Goal: Check status: Check status

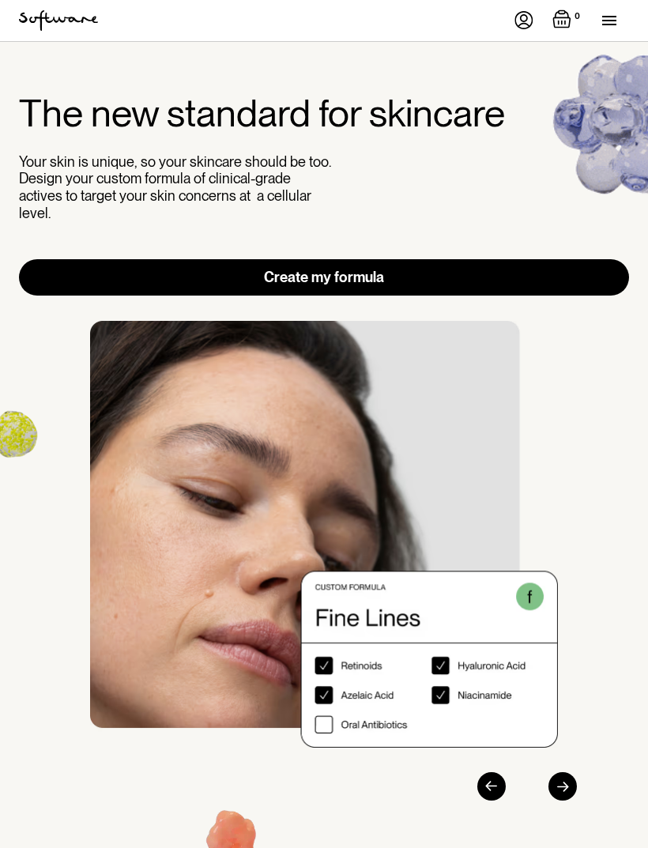
click at [525, 17] on img at bounding box center [523, 20] width 19 height 18
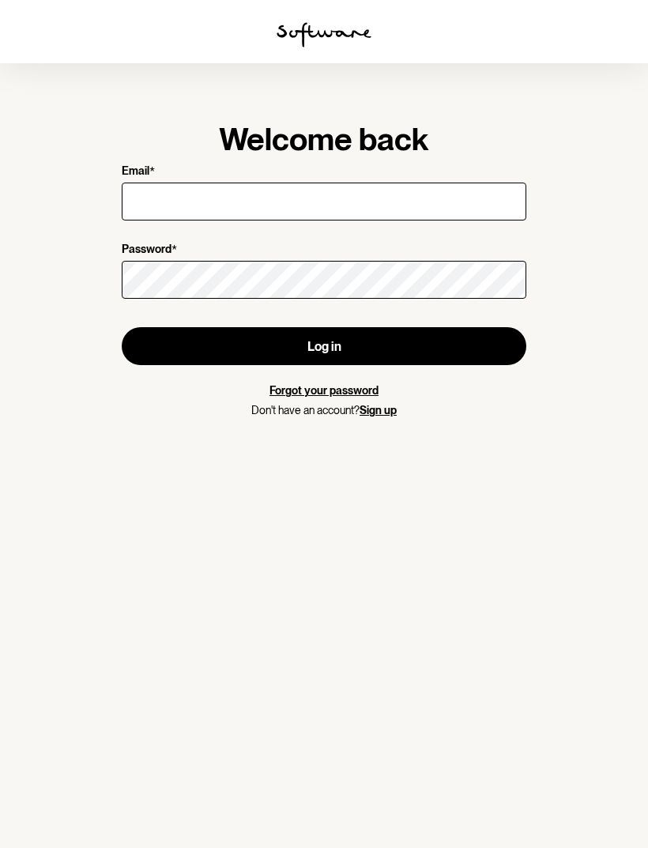
click at [446, 196] on input "Email *" at bounding box center [324, 201] width 404 height 38
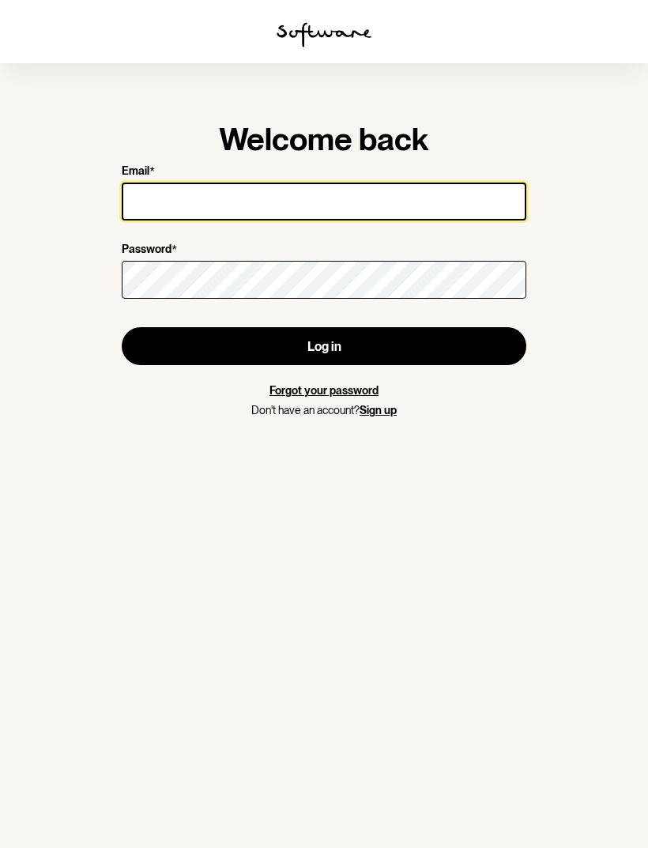
type input "carody.culver@gmail.com"
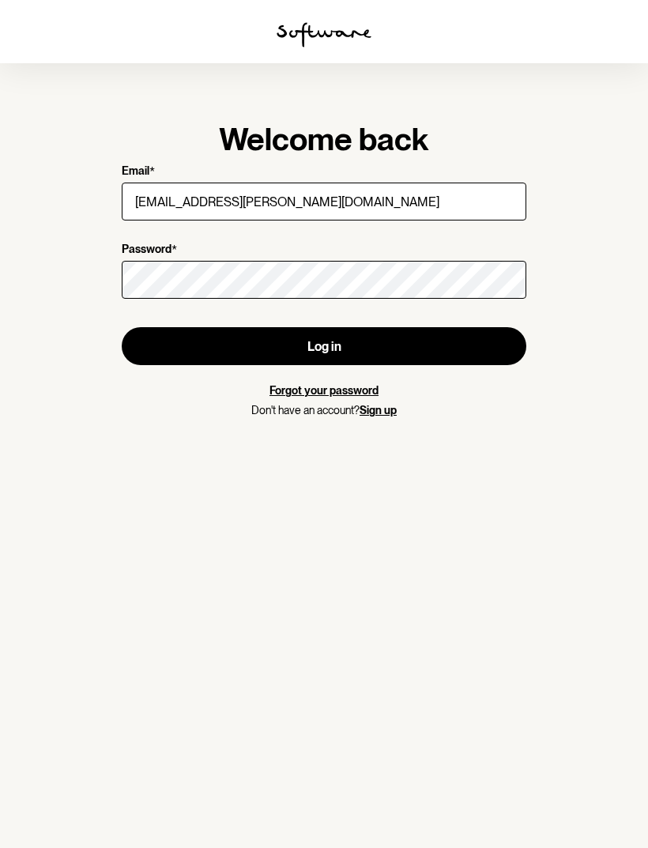
click at [324, 346] on button "Log in" at bounding box center [324, 346] width 404 height 38
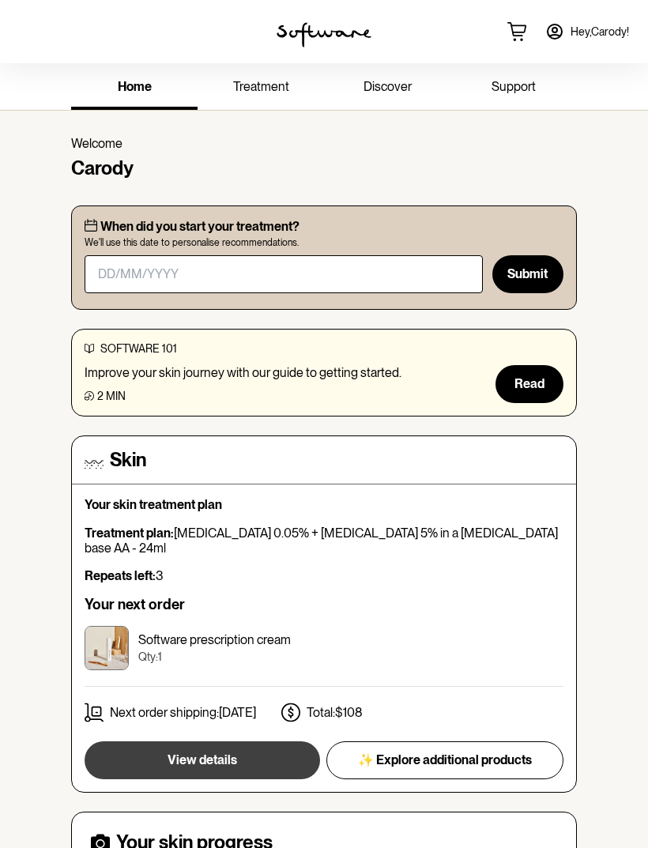
click at [238, 741] on button "View details" at bounding box center [202, 760] width 235 height 38
